Goal: Task Accomplishment & Management: Manage account settings

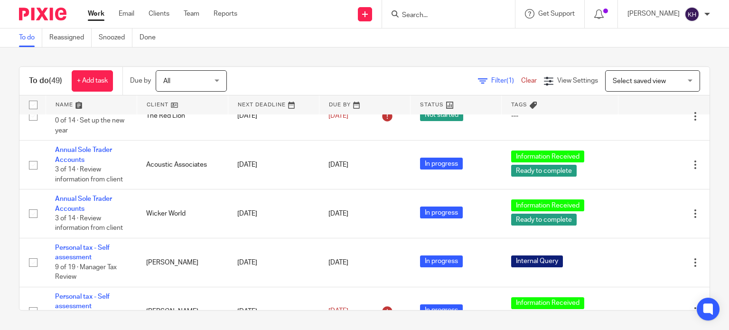
scroll to position [688, 0]
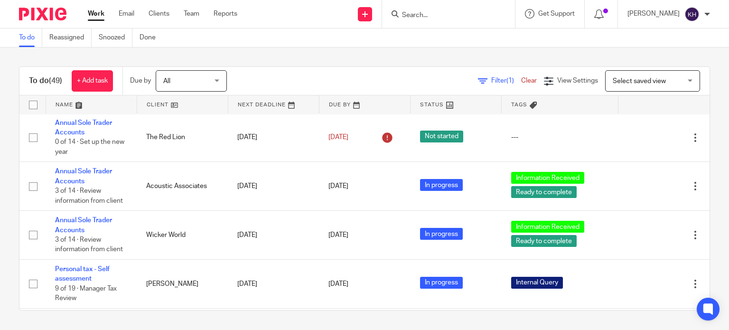
click at [93, 87] on link "Annual Limited Accounts and Corporation Tax Return" at bounding box center [89, 74] width 69 height 26
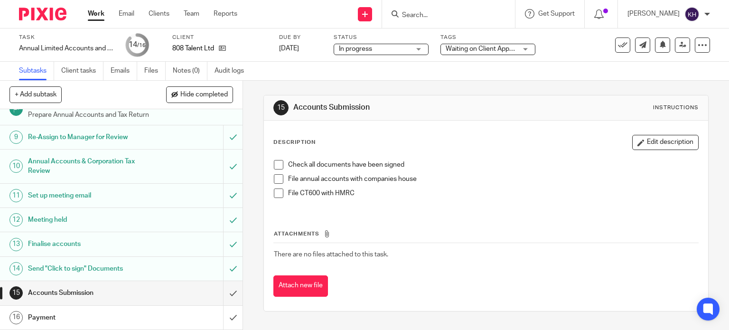
scroll to position [228, 0]
click at [226, 47] on icon at bounding box center [222, 48] width 7 height 7
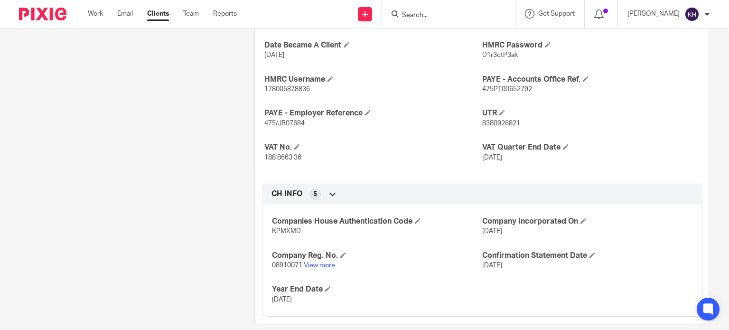
scroll to position [342, 0]
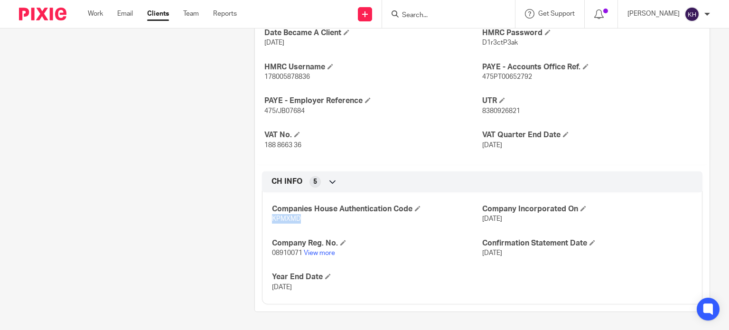
drag, startPoint x: 269, startPoint y: 219, endPoint x: 304, endPoint y: 218, distance: 34.7
click at [304, 218] on p "KPMXMD" at bounding box center [377, 218] width 210 height 9
copy span "KPMXMD"
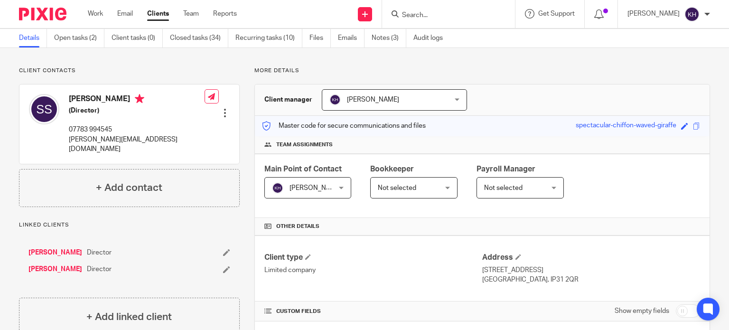
scroll to position [0, 0]
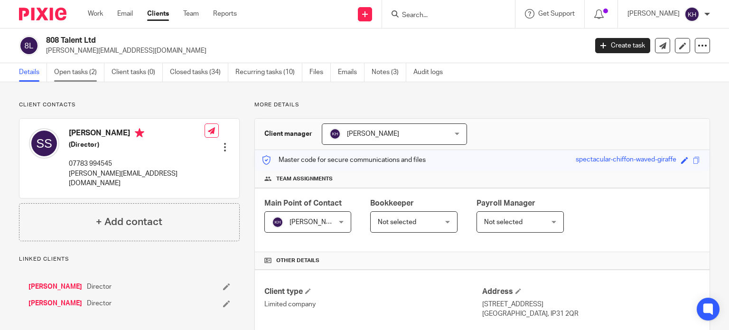
click at [88, 71] on link "Open tasks (2)" at bounding box center [79, 72] width 50 height 19
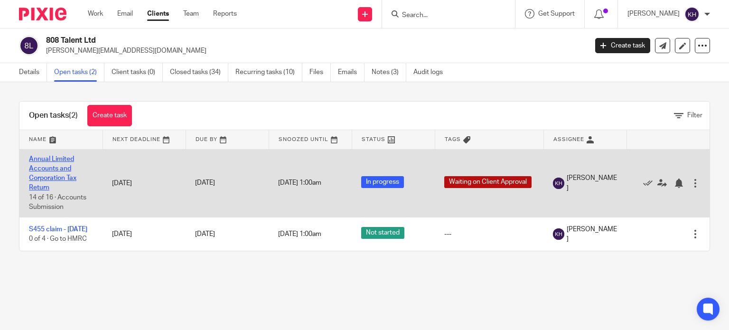
click at [49, 165] on link "Annual Limited Accounts and Corporation Tax Return" at bounding box center [52, 174] width 47 height 36
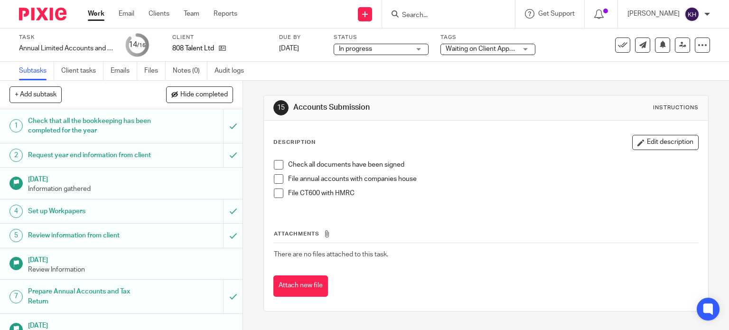
click at [500, 46] on span "Waiting on Client Approval" at bounding box center [485, 49] width 78 height 7
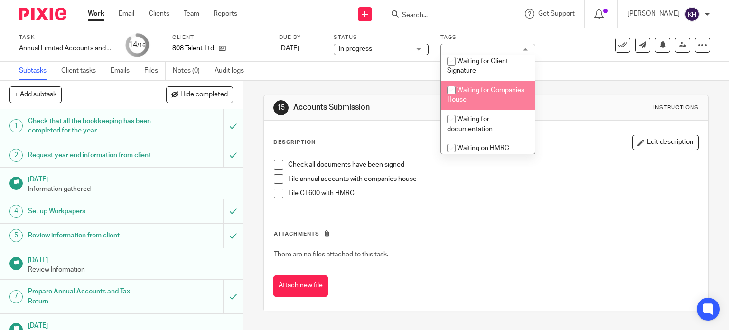
scroll to position [332, 0]
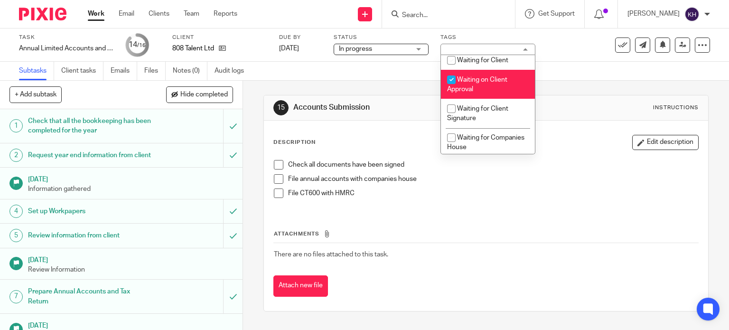
click at [484, 87] on li "Waiting on Client Approval" at bounding box center [488, 84] width 94 height 29
checkbox input "false"
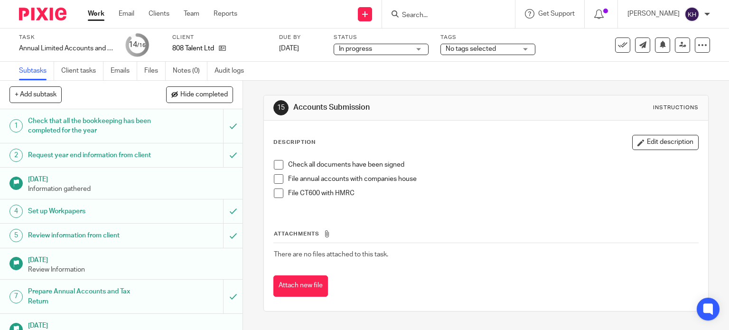
click at [336, 83] on div "15 Accounts Submission Instructions Description Edit description Check all docu…" at bounding box center [486, 203] width 446 height 245
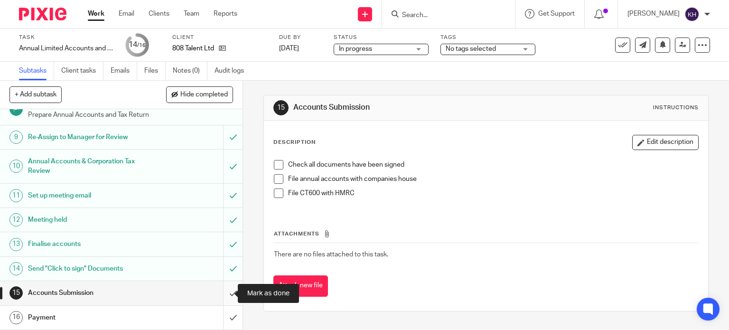
click at [225, 291] on input "submit" at bounding box center [121, 293] width 242 height 24
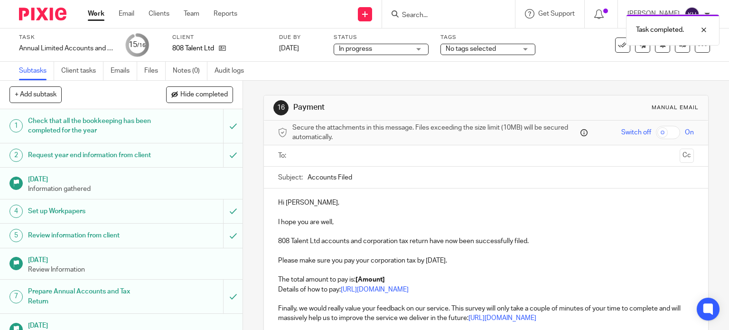
click at [349, 138] on span "Secure the attachments in this message. Files exceeding the size limit (10MB) w…" at bounding box center [435, 132] width 286 height 19
click at [348, 149] on ul at bounding box center [486, 156] width 387 height 16
click at [348, 156] on input "text" at bounding box center [486, 155] width 380 height 11
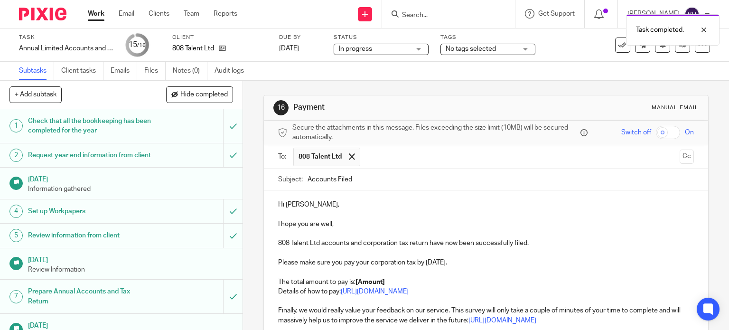
click at [346, 222] on p "I hope you are well," at bounding box center [486, 223] width 416 height 9
drag, startPoint x: 346, startPoint y: 222, endPoint x: 224, endPoint y: 234, distance: 122.5
click at [224, 234] on div "+ Add subtask Hide completed Cancel + Add 1 Check that all the bookkeeping has …" at bounding box center [364, 205] width 729 height 249
click at [366, 232] on p at bounding box center [486, 233] width 416 height 9
click at [341, 220] on p "I hope you are well," at bounding box center [486, 223] width 416 height 9
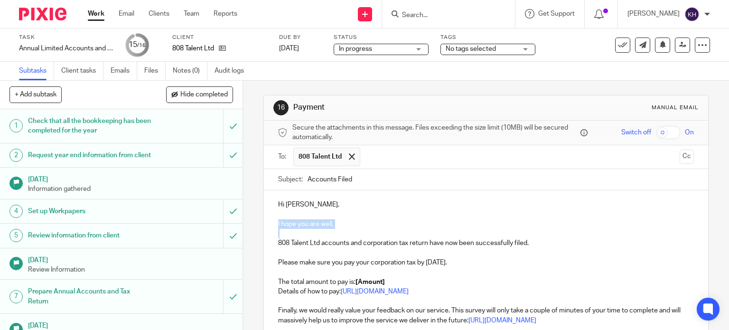
drag, startPoint x: 341, startPoint y: 220, endPoint x: 273, endPoint y: 222, distance: 67.9
click at [273, 222] on div "Hi Sarah, I hope you are well, 808 Talent Ltd accounts and corporation tax retu…" at bounding box center [486, 275] width 445 height 170
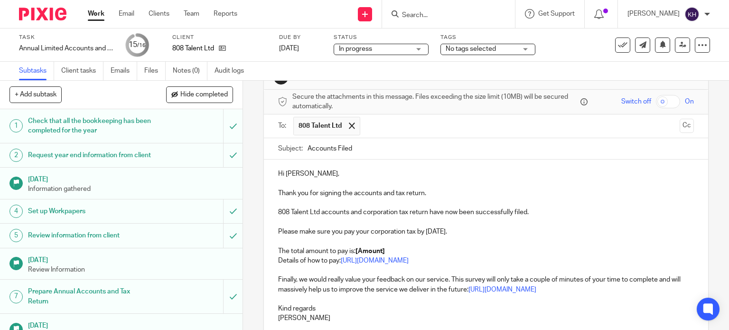
scroll to position [47, 0]
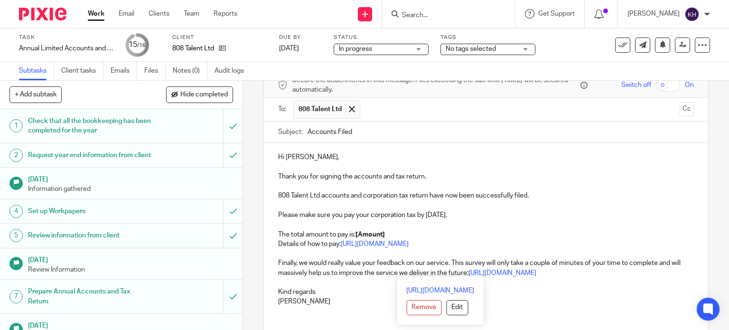
drag, startPoint x: 604, startPoint y: 270, endPoint x: 269, endPoint y: 261, distance: 334.6
click at [269, 261] on div "Hi Sarah, Thank you for signing the accounts and tax return. 808 Talent Ltd acc…" at bounding box center [486, 228] width 445 height 170
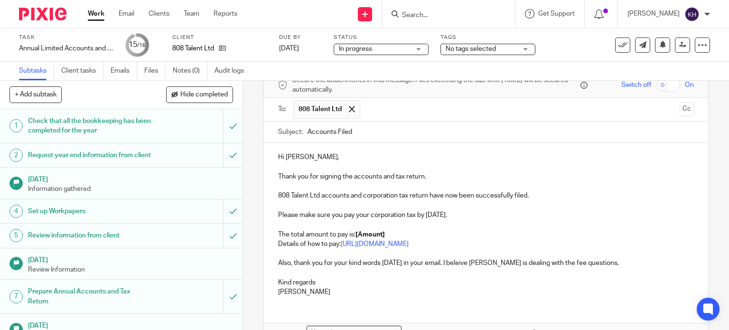
click at [461, 266] on p "Also, thank you for your kind words yesterday in your email. I beleive Karl is …" at bounding box center [486, 262] width 416 height 9
click at [465, 262] on p "Also, thank you for your kind words yesterday in your email. I beleive Karl is …" at bounding box center [486, 262] width 416 height 9
click at [529, 250] on p at bounding box center [486, 253] width 416 height 9
click at [568, 267] on p "Also, thank you for your kind words yesterday in your email. I believe Karl is …" at bounding box center [486, 262] width 416 height 9
click at [596, 262] on p "Also, thank you for your kind words yesterday in your email. I believe Karl is …" at bounding box center [486, 262] width 416 height 9
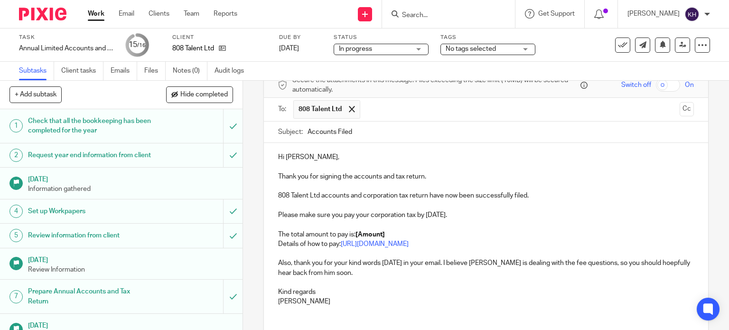
click at [641, 262] on p "Also, thank you for your kind words yesterday in your email. I believe Karl is …" at bounding box center [486, 267] width 416 height 19
click at [488, 236] on p "The total amount to pay is: [Amount]" at bounding box center [486, 234] width 416 height 9
click at [418, 230] on p "The total amount to pay is: [Amount]" at bounding box center [486, 234] width 416 height 9
click at [387, 235] on p "The total amount to pay is: [Amount]" at bounding box center [486, 234] width 416 height 9
click at [417, 224] on p at bounding box center [486, 224] width 416 height 9
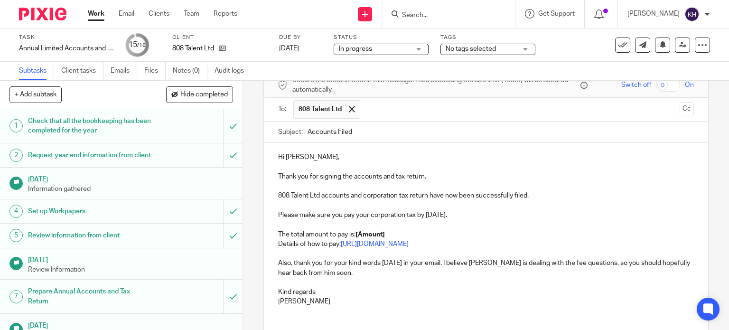
click at [401, 230] on p "The total amount to pay is: [Amount]" at bounding box center [486, 234] width 416 height 9
click at [491, 216] on p "Please make sure you pay your corporation tax by 31 Dec 2025." at bounding box center [486, 214] width 416 height 9
click at [324, 259] on p "Also, thank you for your kind words yesterday in your email. I believe Karl is …" at bounding box center [486, 267] width 416 height 19
click at [283, 243] on p "Details of how to pay: https://www.gov.uk/pay-corporation-tax" at bounding box center [486, 243] width 416 height 9
click at [319, 242] on p "Details of how to pay: https://www.gov.uk/pay-corporation-tax" at bounding box center [486, 243] width 416 height 9
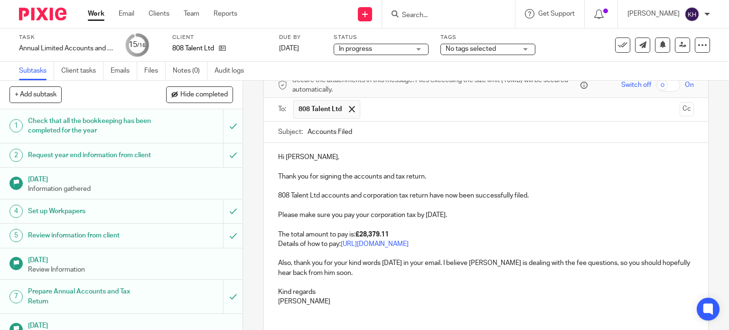
click at [338, 266] on p "Also, thank you for your kind words yesterday in your email. I believe Karl is …" at bounding box center [486, 267] width 416 height 19
click at [392, 263] on p "Also, thank you for your kind words yesterday in your email. I believe Karl is …" at bounding box center [486, 267] width 416 height 19
click at [421, 262] on p "Also, thank you for your kind words yesterday in your email. I believe Karl is …" at bounding box center [486, 267] width 416 height 19
click at [449, 264] on p "Also, thank you for your kind words yesterday in your email. I believe Karl is …" at bounding box center [486, 267] width 416 height 19
click at [450, 262] on p "Also, thank you for your kind words yesterday in your email. I believe Karl is …" at bounding box center [486, 267] width 416 height 19
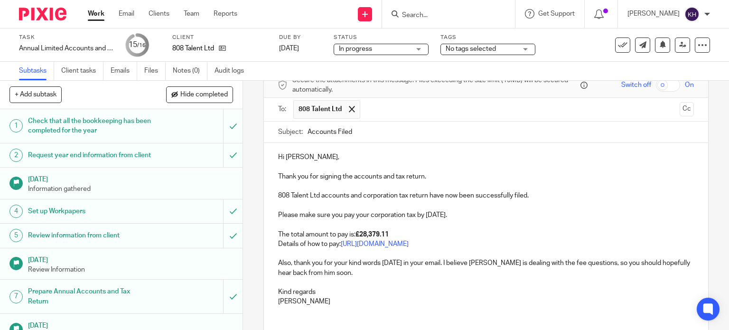
click at [451, 264] on p "Also, thank you for your kind words yesterday in your email. I believe Karl is …" at bounding box center [486, 267] width 416 height 19
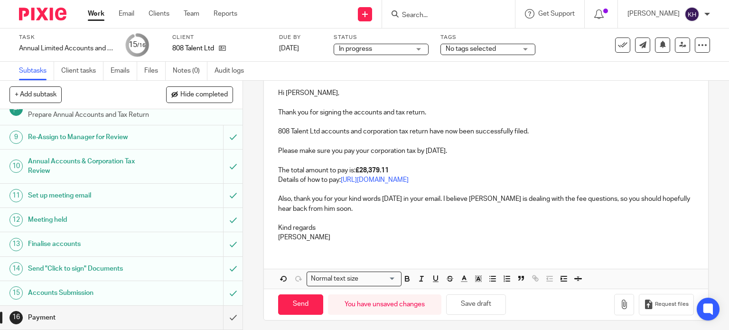
scroll to position [114, 0]
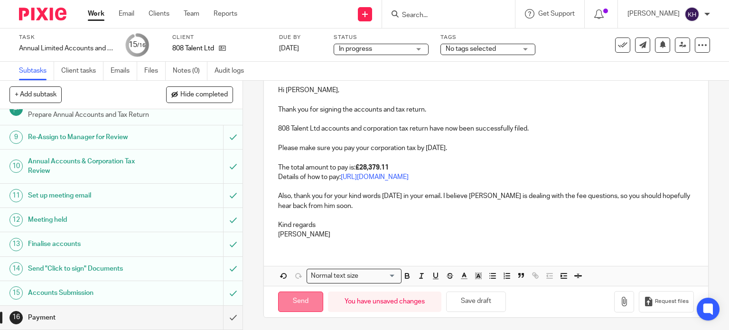
click at [307, 301] on input "Send" at bounding box center [300, 301] width 45 height 20
type input "Sent"
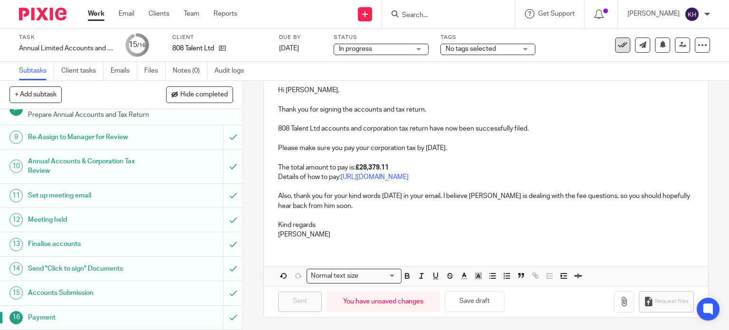
click at [618, 48] on icon at bounding box center [622, 44] width 9 height 9
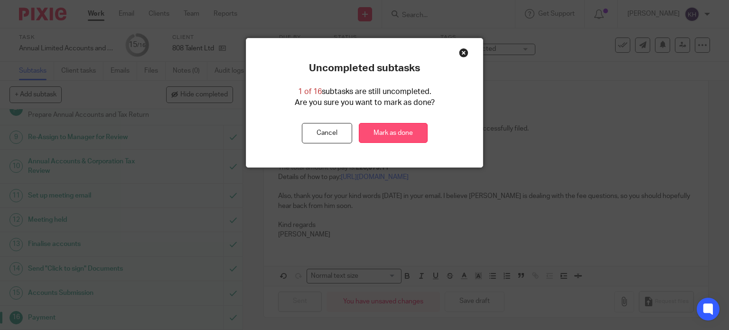
click at [389, 130] on link "Mark as done" at bounding box center [393, 133] width 69 height 20
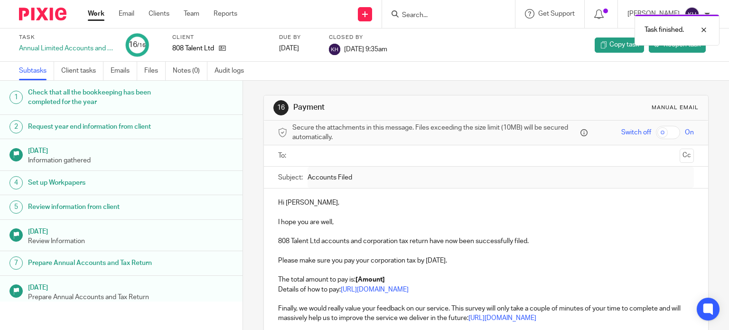
click at [87, 7] on div "Work Email Clients Team Reports Work Email Clients Team Reports Settings" at bounding box center [164, 14] width 173 height 28
click at [105, 17] on ul "Work Email Clients Team Reports" at bounding box center [170, 13] width 164 height 9
click at [99, 14] on link "Work" at bounding box center [96, 13] width 17 height 9
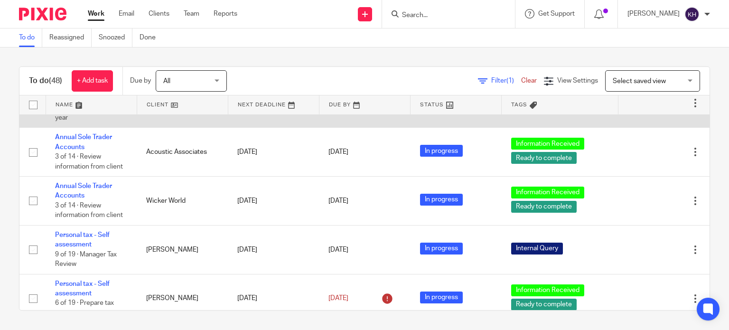
scroll to position [759, 0]
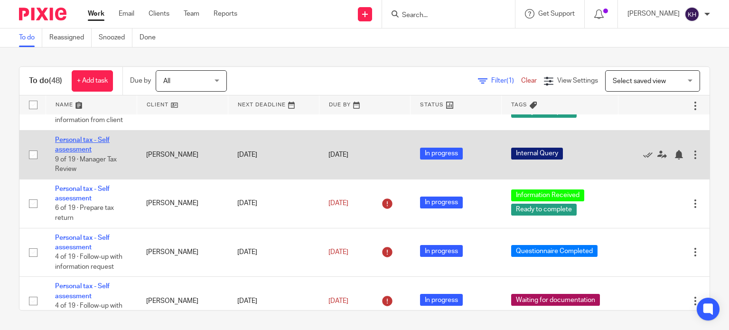
click at [73, 153] on link "Personal tax - Self assessment" at bounding box center [82, 145] width 55 height 16
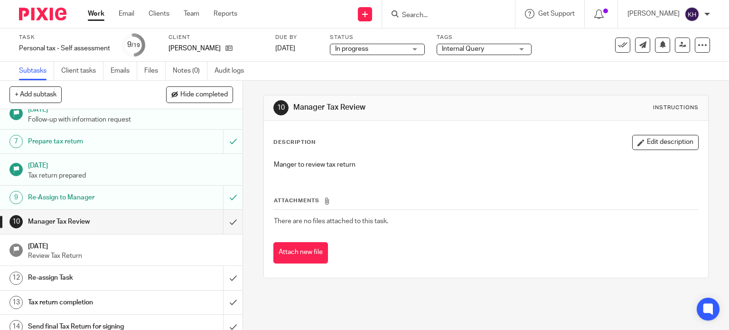
scroll to position [135, 0]
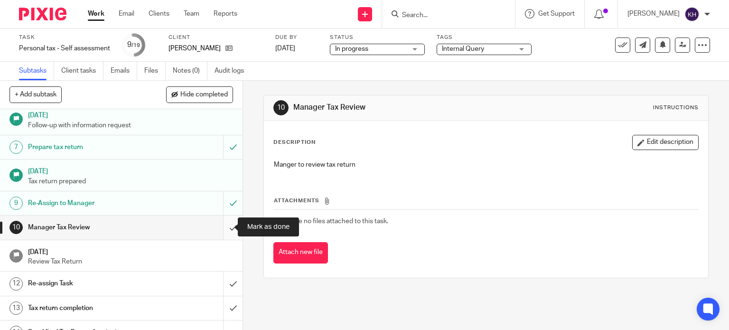
click at [221, 224] on input "submit" at bounding box center [121, 227] width 242 height 24
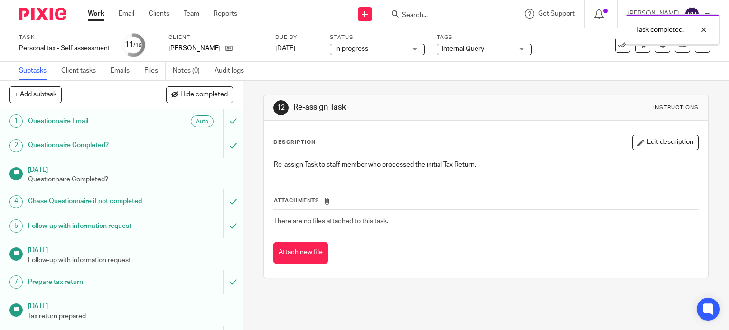
click at [489, 54] on div "Internal Query" at bounding box center [484, 49] width 95 height 11
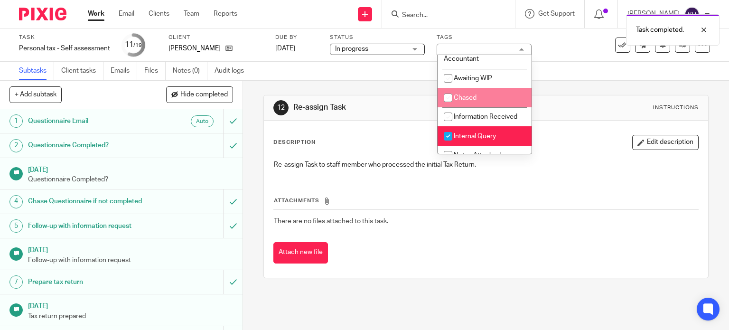
scroll to position [95, 0]
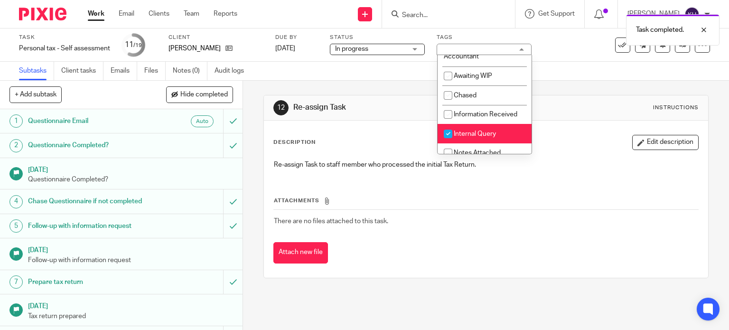
click at [494, 137] on span "Internal Query" at bounding box center [475, 133] width 42 height 7
checkbox input "false"
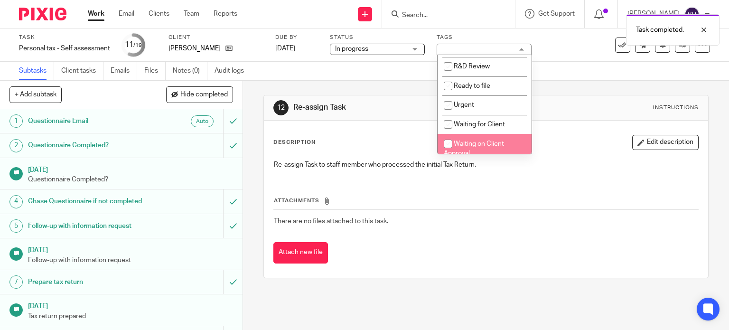
scroll to position [285, 0]
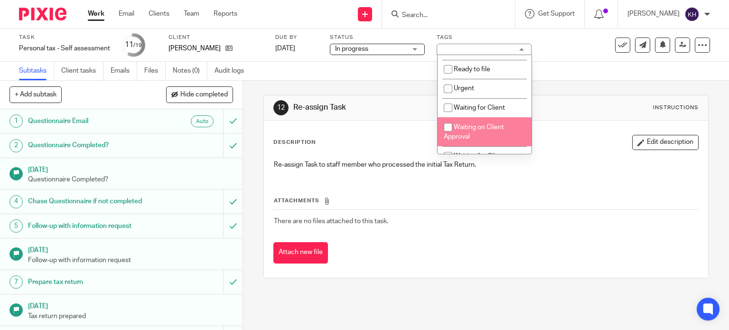
click at [494, 137] on li "Waiting on Client Approval" at bounding box center [484, 131] width 94 height 29
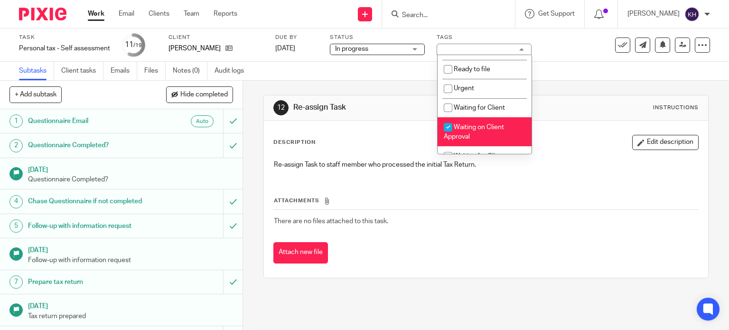
click at [494, 137] on li "Waiting on Client Approval" at bounding box center [484, 131] width 94 height 29
checkbox input "false"
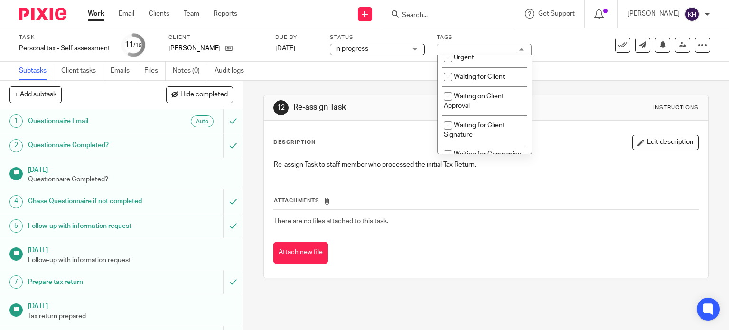
scroll to position [332, 0]
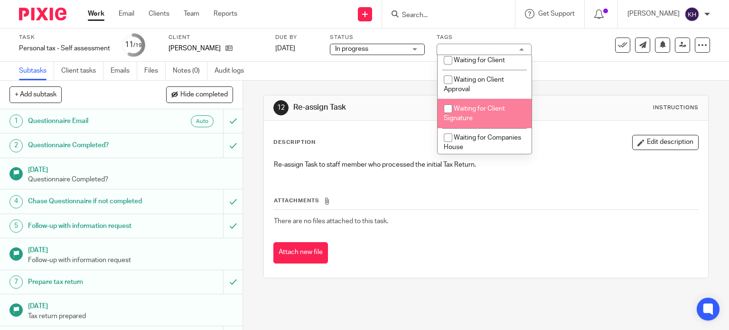
click at [486, 116] on span "Waiting for Client Signature" at bounding box center [474, 113] width 61 height 17
checkbox input "true"
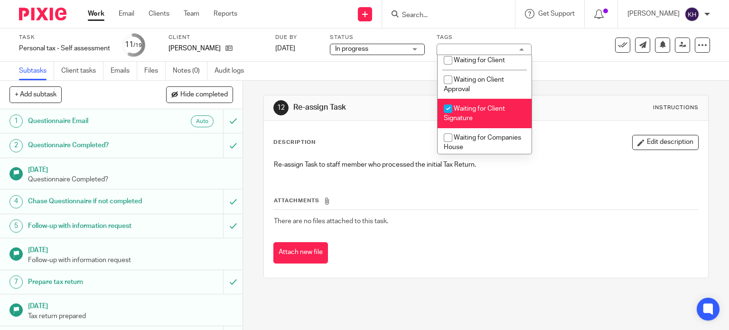
click at [574, 92] on div "12 Re-assign Task Instructions Description Edit description Re-assign Task to s…" at bounding box center [486, 187] width 446 height 212
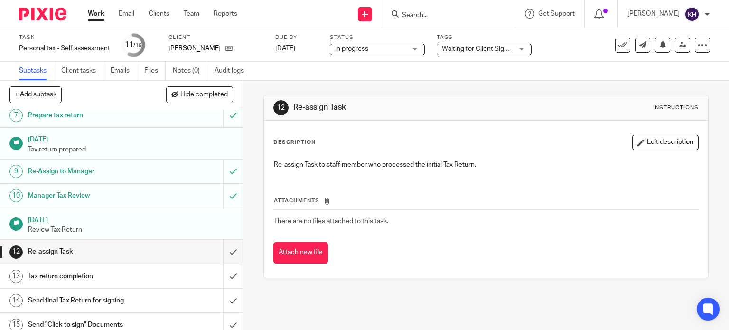
scroll to position [190, 0]
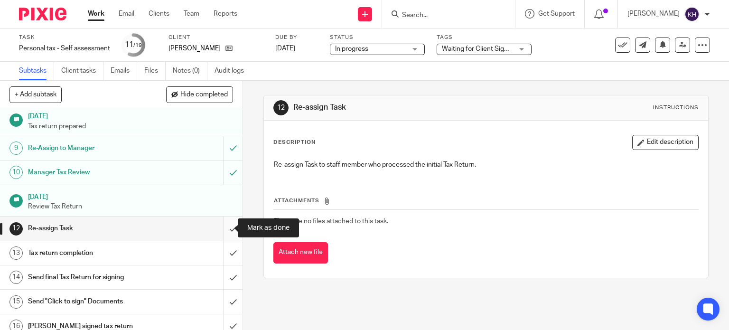
click at [222, 223] on input "submit" at bounding box center [121, 228] width 242 height 24
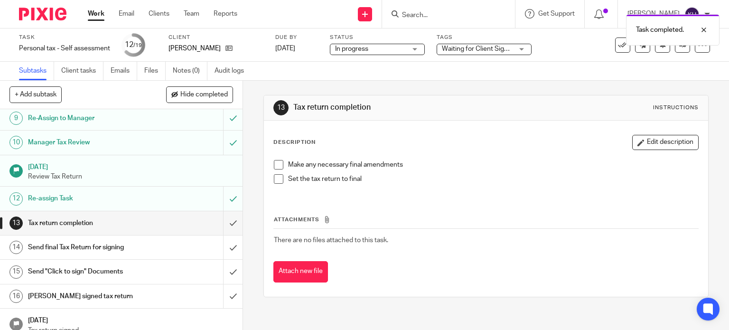
scroll to position [237, 0]
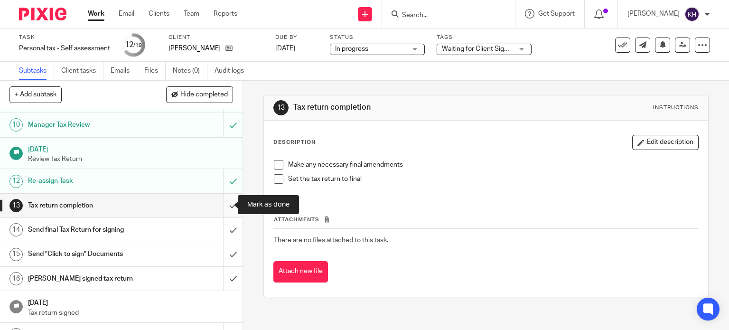
click at [224, 202] on input "submit" at bounding box center [121, 206] width 242 height 24
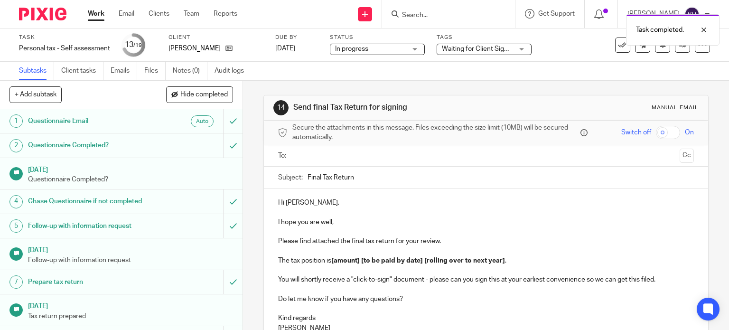
click at [321, 150] on input "text" at bounding box center [486, 155] width 380 height 11
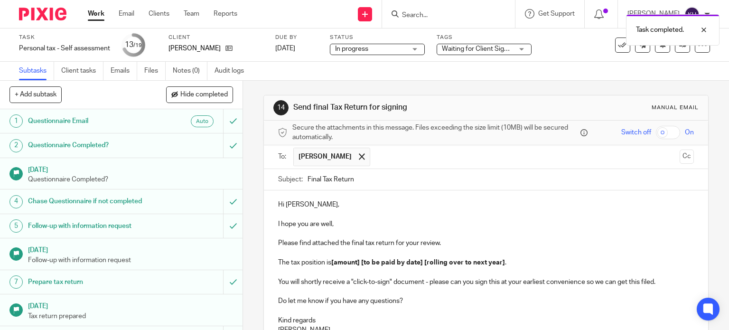
click at [426, 220] on p "I hope you are well," at bounding box center [486, 223] width 416 height 9
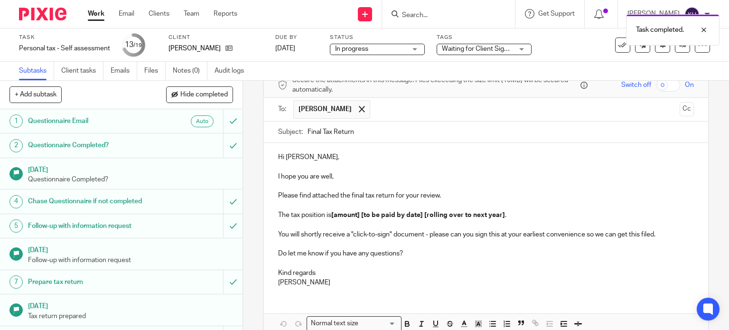
drag, startPoint x: 322, startPoint y: 130, endPoint x: 258, endPoint y: 132, distance: 63.6
click at [258, 132] on div "14 Send final Tax Return for signing Manual email Secure the attachments in thi…" at bounding box center [486, 205] width 486 height 249
click at [332, 129] on input "Personalk Tax Return" at bounding box center [500, 131] width 387 height 21
type input "Personal Tax Return"
click at [345, 176] on p "I hope you are well," at bounding box center [486, 176] width 416 height 9
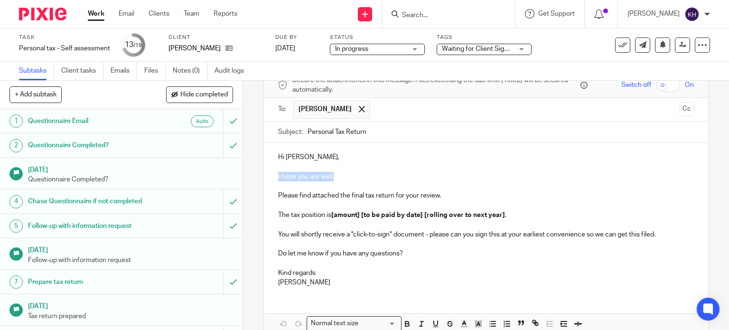
drag, startPoint x: 342, startPoint y: 174, endPoint x: 263, endPoint y: 173, distance: 78.3
click at [264, 173] on div "Hi Frances, I hope you are well, Please find attached the final tax return for …" at bounding box center [486, 218] width 445 height 151
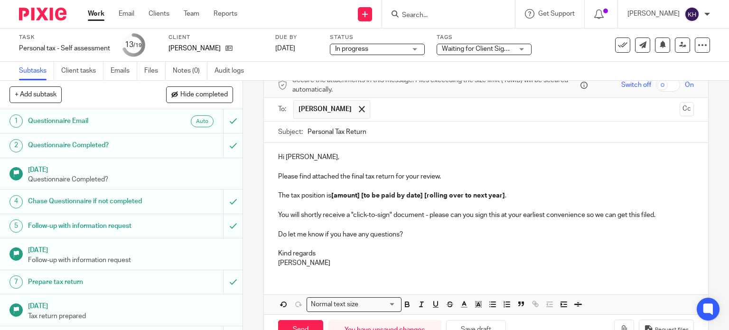
click at [344, 196] on strong "[amount] [to be paid by date] [rolling over to next year]" at bounding box center [418, 195] width 174 height 7
click at [360, 197] on strong "[amount] [to be paid by date] [rolling over to next year]" at bounding box center [418, 195] width 174 height 7
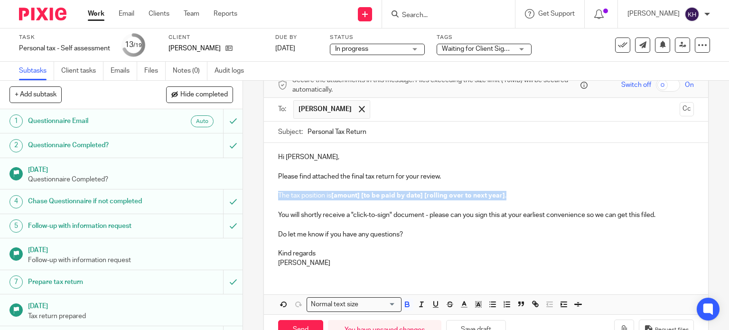
drag, startPoint x: 273, startPoint y: 195, endPoint x: 502, endPoint y: 198, distance: 229.2
click at [502, 198] on div "Hi Frances, Please find attached the final tax return for your review. The tax …" at bounding box center [486, 209] width 445 height 132
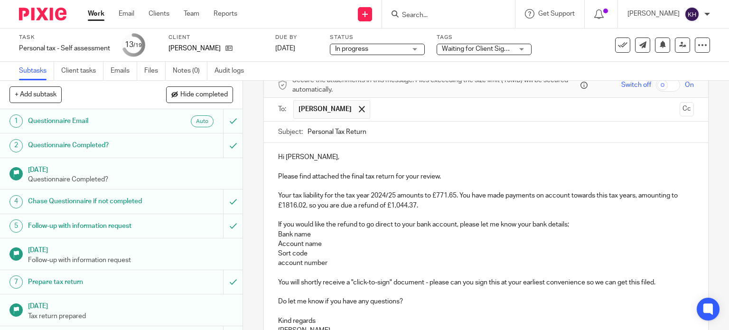
click at [273, 261] on div "Hi Frances, Please find attached the final tax return for your review. Your tax…" at bounding box center [486, 242] width 445 height 199
click at [330, 242] on p "Account name" at bounding box center [495, 243] width 397 height 9
click at [348, 159] on p "Hi Frances," at bounding box center [486, 156] width 416 height 9
click at [374, 176] on p "Please find attached the final tax return for your review." at bounding box center [486, 176] width 416 height 9
click at [308, 193] on p "Your tax liability for the tax year 2024/25 amounts to £771.65. You have made p…" at bounding box center [486, 200] width 416 height 19
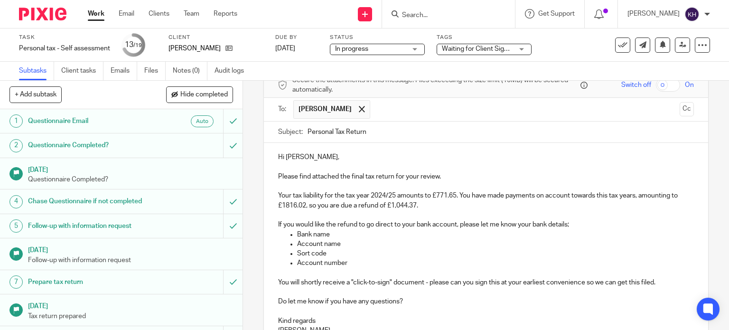
click at [357, 199] on p "Your tax liability for the tax year 2024/25 amounts to £771.65. You have made p…" at bounding box center [486, 200] width 416 height 19
click at [390, 195] on p "Your tax liability for the tax year 2024/25 amounts to £771.65. You have made p…" at bounding box center [486, 200] width 416 height 19
click at [437, 195] on p "Your tax liability for the tax year 2024/25 amounts to £771.65. You have made p…" at bounding box center [486, 200] width 416 height 19
click at [459, 196] on p "Your tax liability for the tax year 2024/25 amounts to £771.65. You have made p…" at bounding box center [486, 200] width 416 height 19
click at [567, 225] on p "If you would like the refund to go direct to your bank account, please let me k…" at bounding box center [486, 224] width 416 height 9
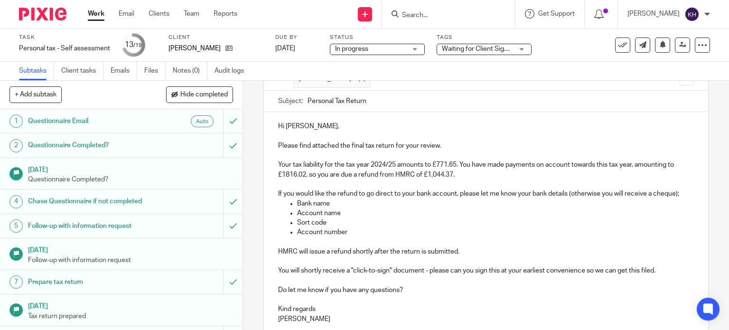
scroll to position [95, 0]
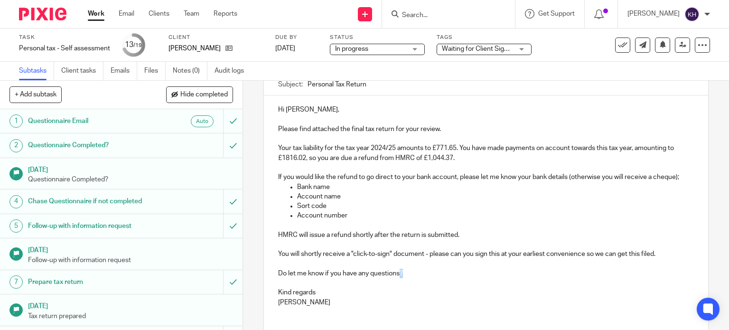
drag, startPoint x: 409, startPoint y: 270, endPoint x: 395, endPoint y: 270, distance: 13.3
click at [395, 270] on p "Do let me know if you have any questions?" at bounding box center [486, 273] width 416 height 9
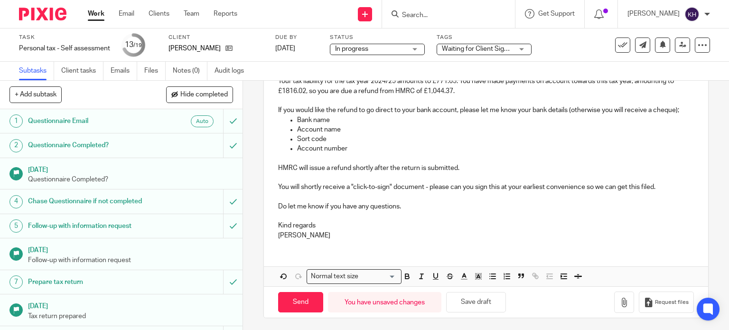
scroll to position [163, 0]
click at [417, 194] on p at bounding box center [486, 195] width 416 height 9
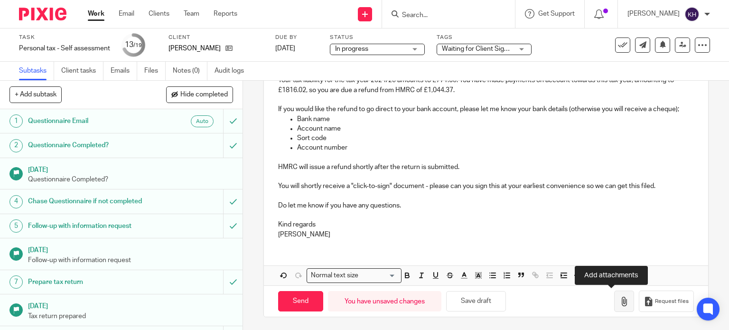
click at [619, 302] on icon "button" at bounding box center [623, 301] width 9 height 9
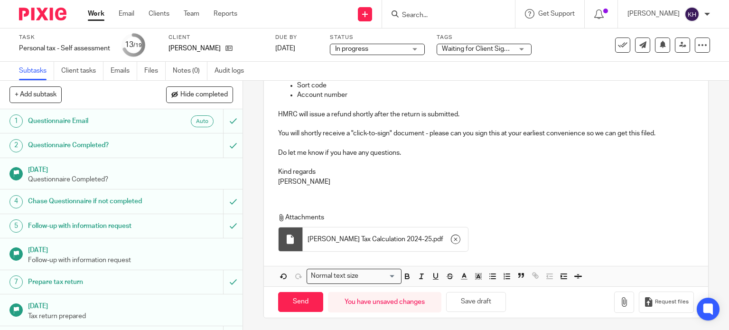
scroll to position [216, 0]
click at [292, 301] on input "Send" at bounding box center [300, 301] width 45 height 20
type input "Sent"
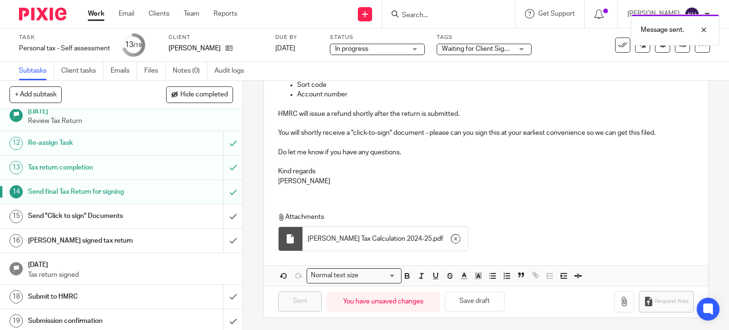
scroll to position [277, 0]
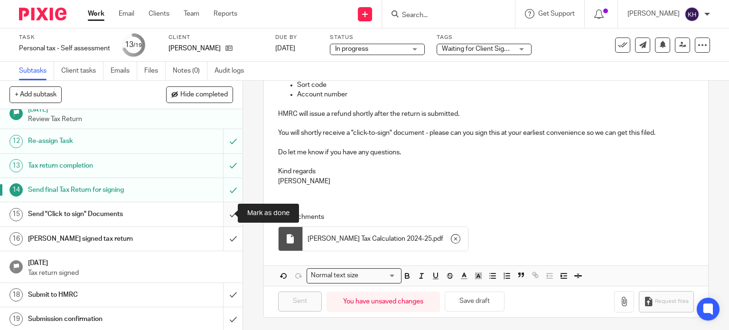
click at [222, 213] on input "submit" at bounding box center [121, 214] width 242 height 24
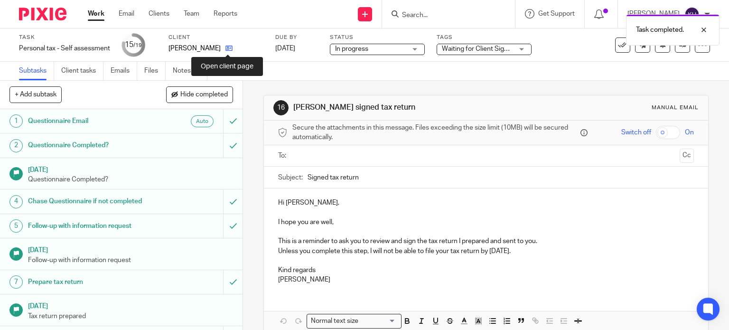
click at [228, 49] on icon at bounding box center [228, 48] width 7 height 7
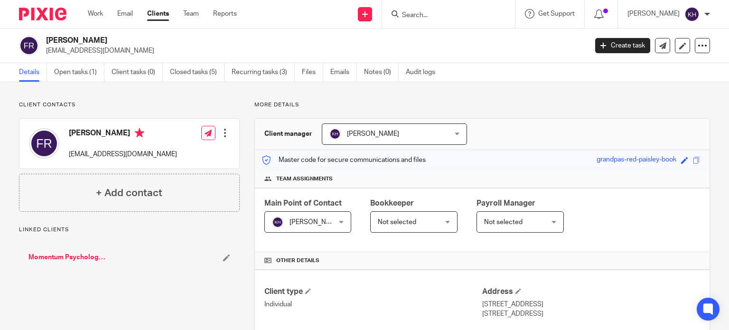
drag, startPoint x: 45, startPoint y: 49, endPoint x: 186, endPoint y: 53, distance: 141.0
click at [186, 53] on div "[PERSON_NAME] [EMAIL_ADDRESS][DOMAIN_NAME]" at bounding box center [300, 46] width 562 height 20
copy p "[EMAIL_ADDRESS][DOMAIN_NAME]"
click at [93, 11] on link "Work" at bounding box center [95, 13] width 15 height 9
